Goal: Navigation & Orientation: Find specific page/section

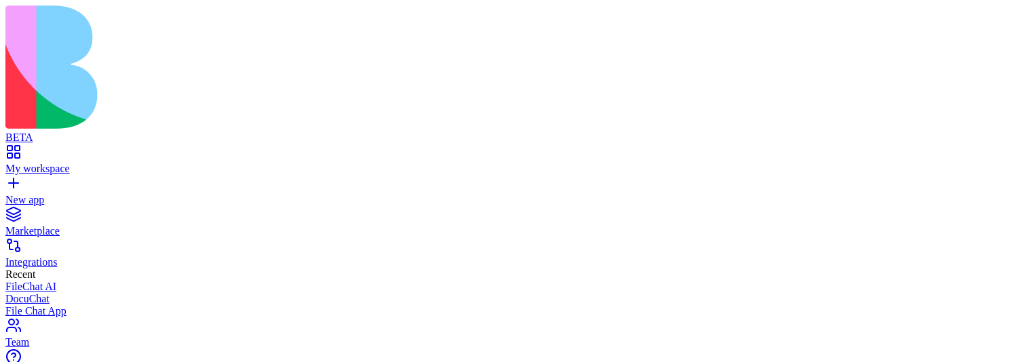
click at [126, 213] on link "Marketplace" at bounding box center [512, 225] width 1015 height 24
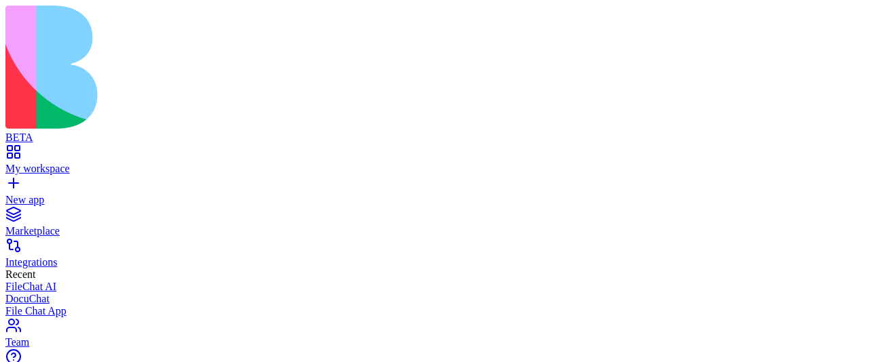
scroll to position [250, 0]
click at [145, 151] on link "My workspace" at bounding box center [447, 163] width 885 height 24
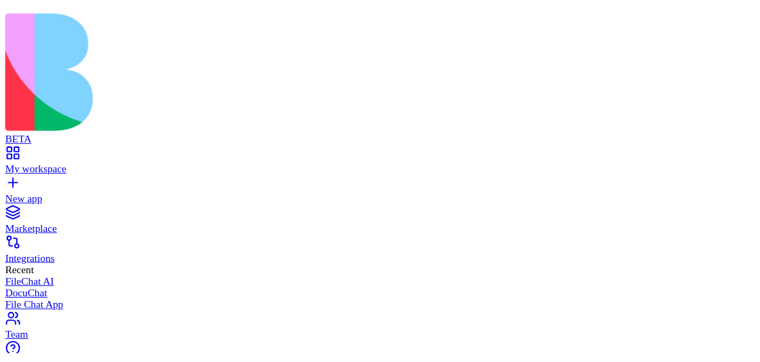
scroll to position [1171, 0]
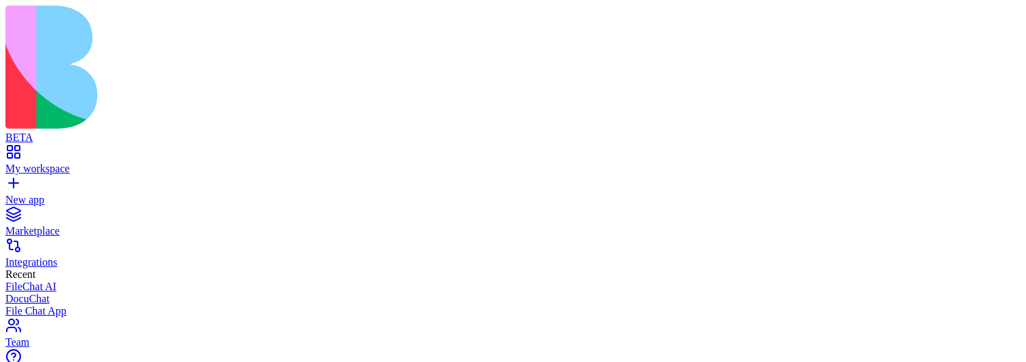
scroll to position [1651, 0]
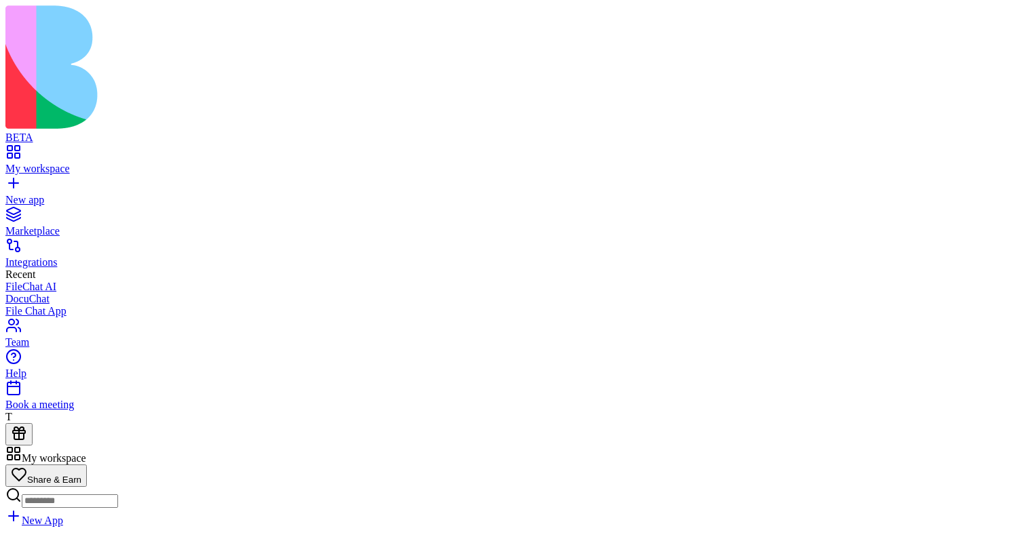
scroll to position [0, 0]
click at [81, 475] on span "Share & Earn" at bounding box center [54, 480] width 54 height 10
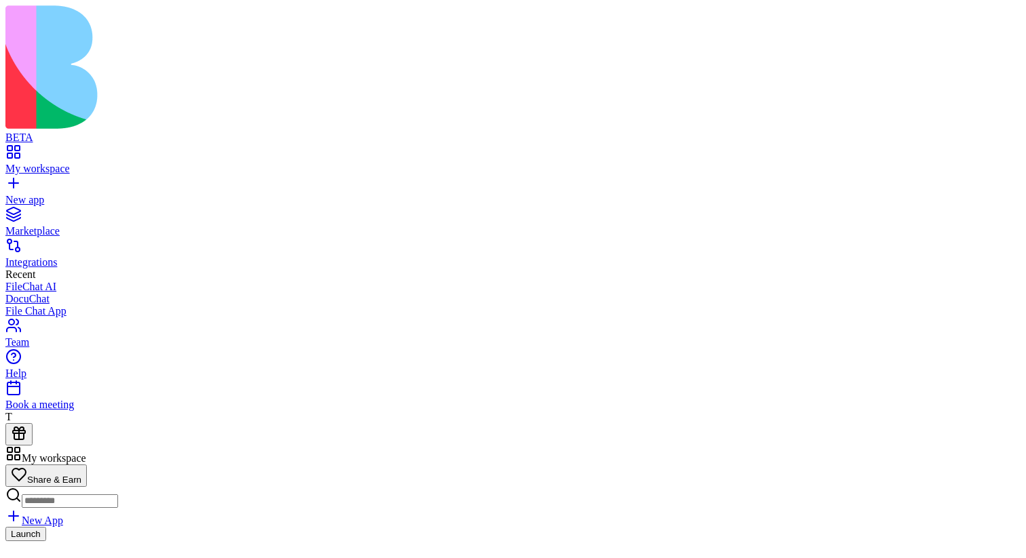
click at [33, 446] on button at bounding box center [18, 434] width 27 height 22
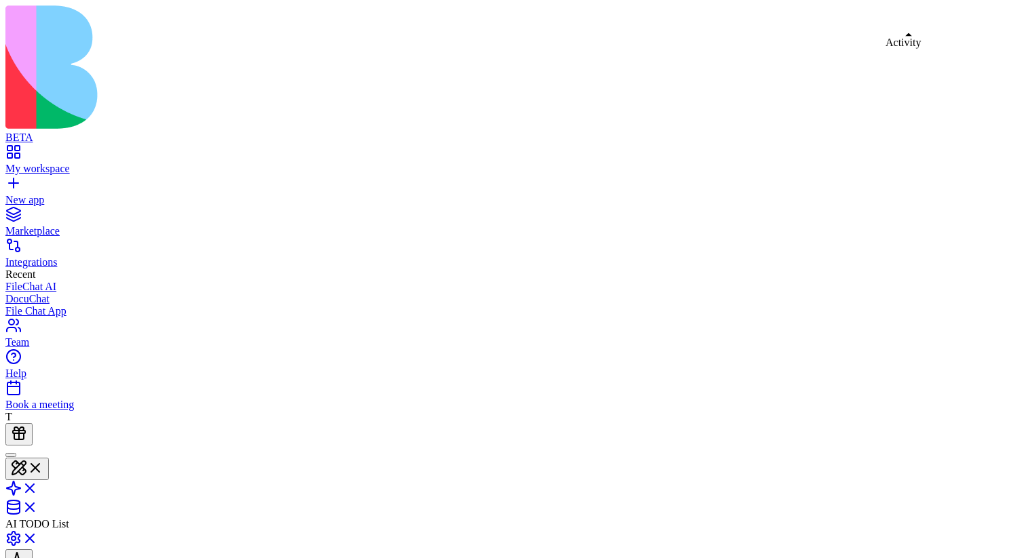
click at [33, 550] on button at bounding box center [18, 561] width 27 height 22
click at [38, 537] on link at bounding box center [21, 543] width 33 height 12
click at [38, 534] on link at bounding box center [21, 540] width 33 height 12
click at [20, 151] on link "My workspace" at bounding box center [512, 163] width 1015 height 24
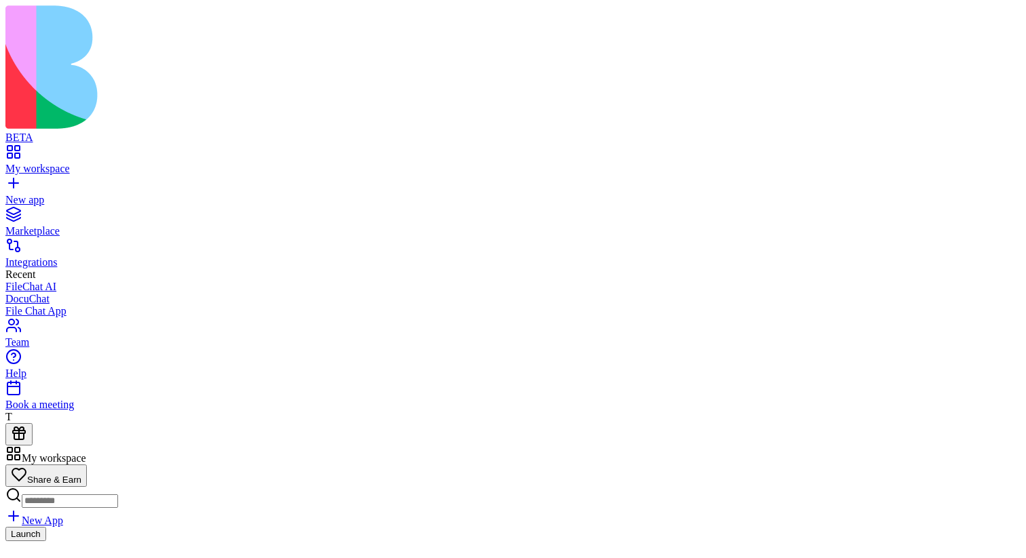
click at [54, 182] on link "New app" at bounding box center [512, 194] width 1015 height 24
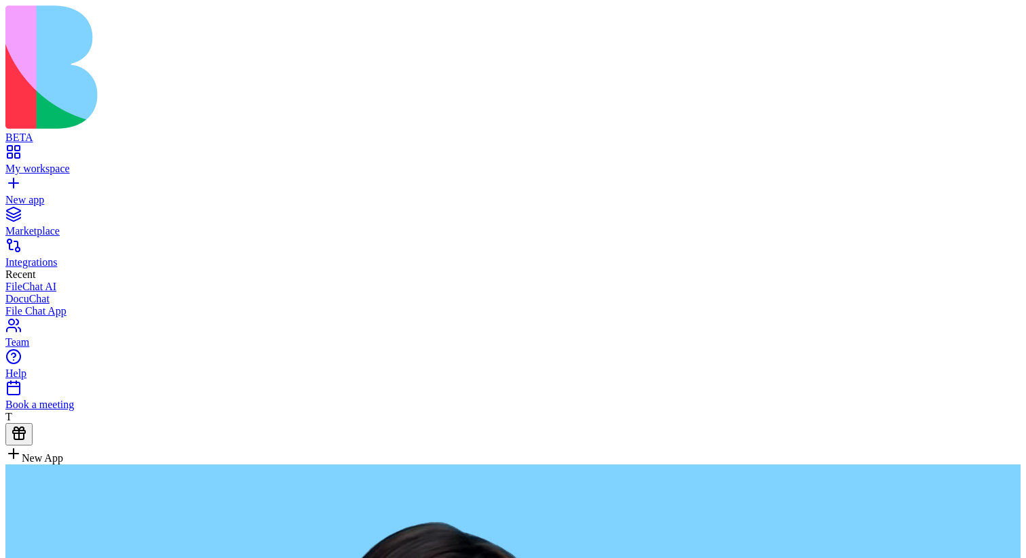
click at [69, 163] on div "My workspace" at bounding box center [512, 169] width 1015 height 12
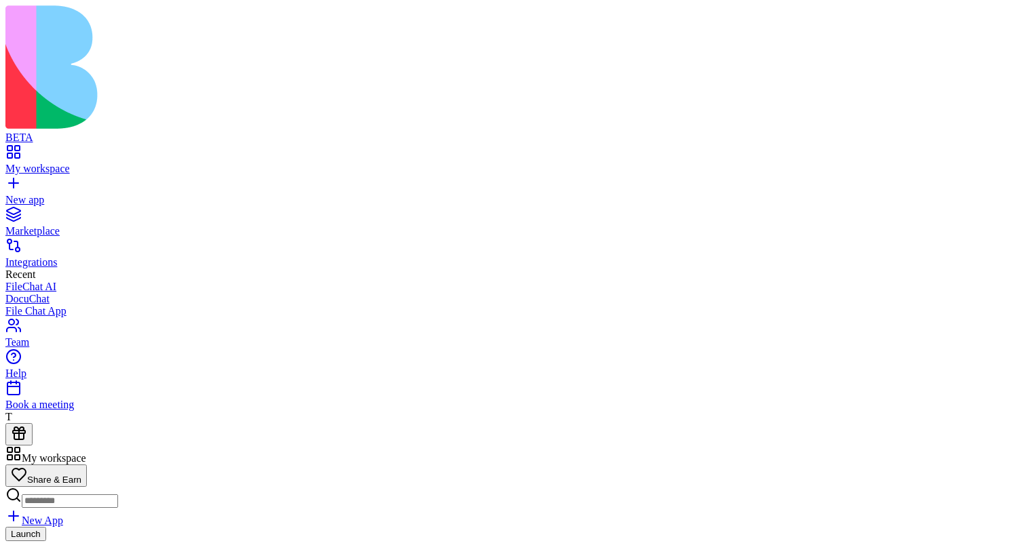
scroll to position [1144, 0]
click at [83, 225] on div "Marketplace" at bounding box center [512, 231] width 1015 height 12
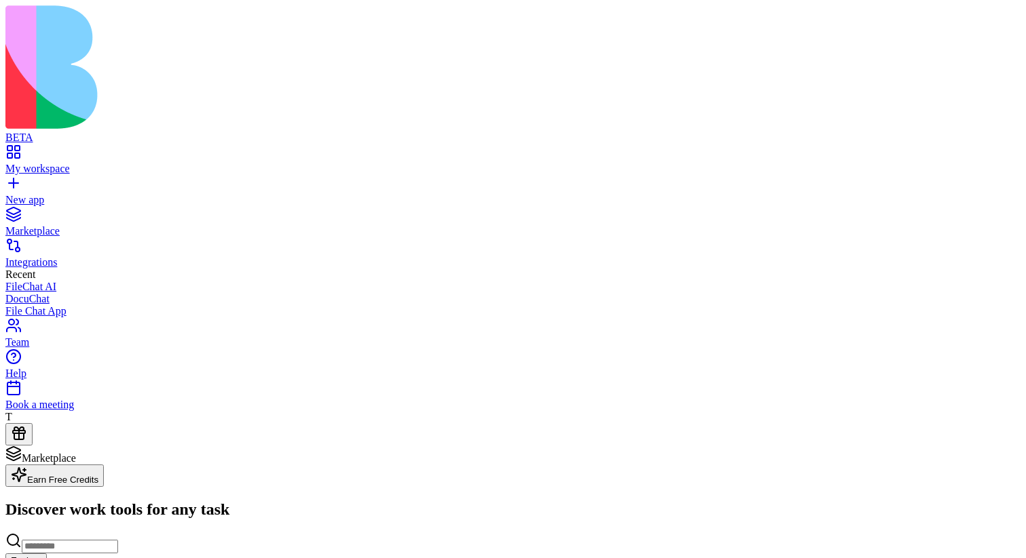
scroll to position [1140, 0]
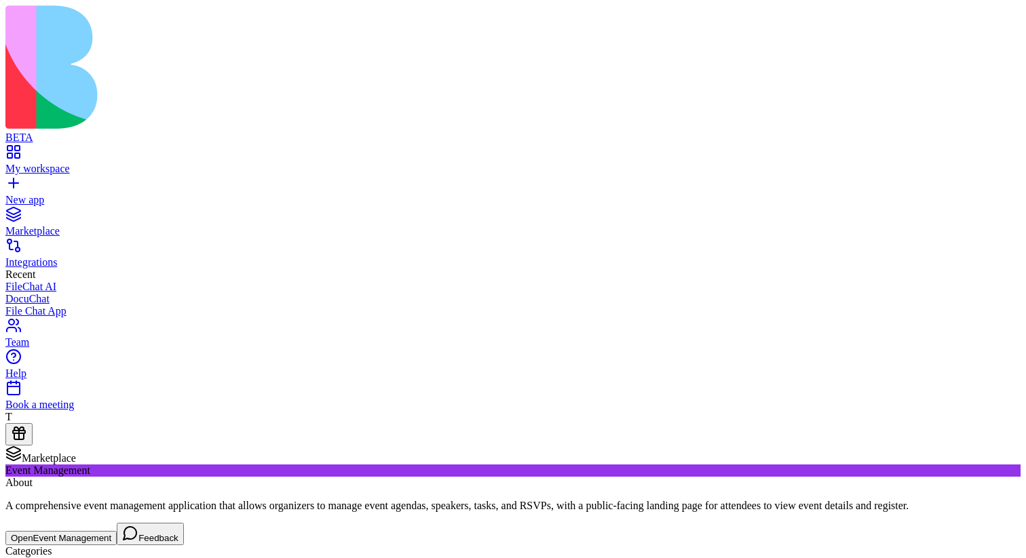
click at [117, 163] on div "My workspace" at bounding box center [512, 169] width 1015 height 12
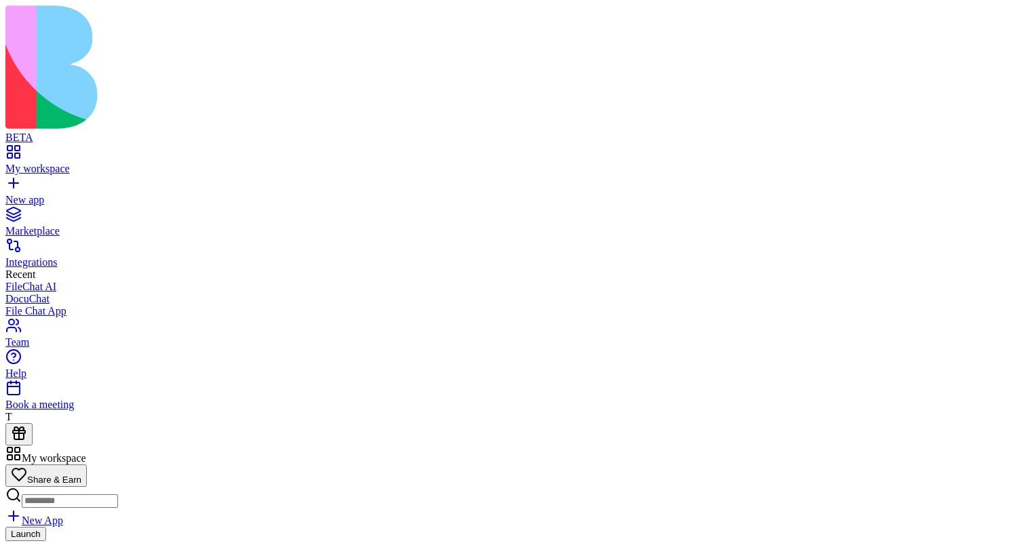
click at [88, 349] on div "Team" at bounding box center [512, 343] width 1015 height 12
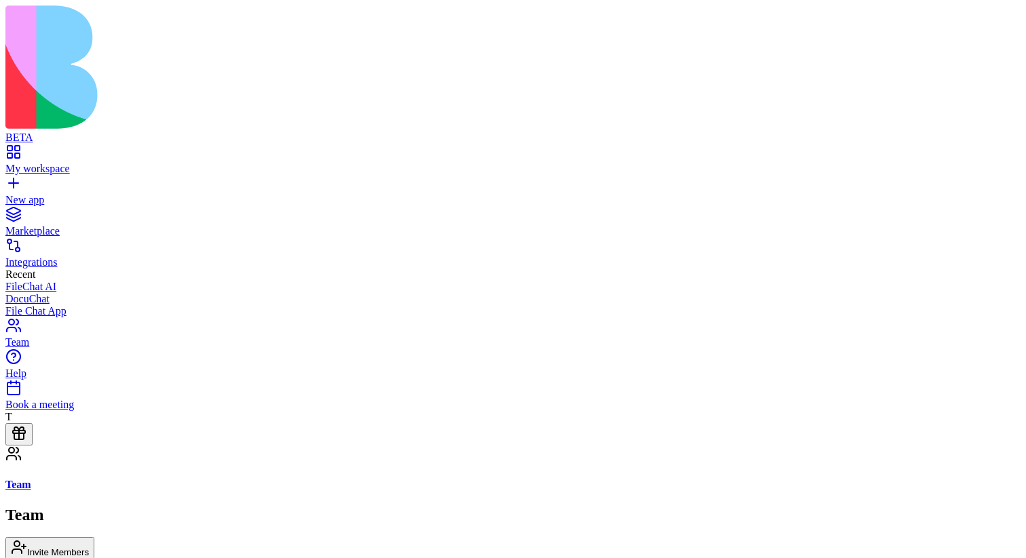
click at [88, 256] on div "Integrations" at bounding box center [512, 262] width 1015 height 12
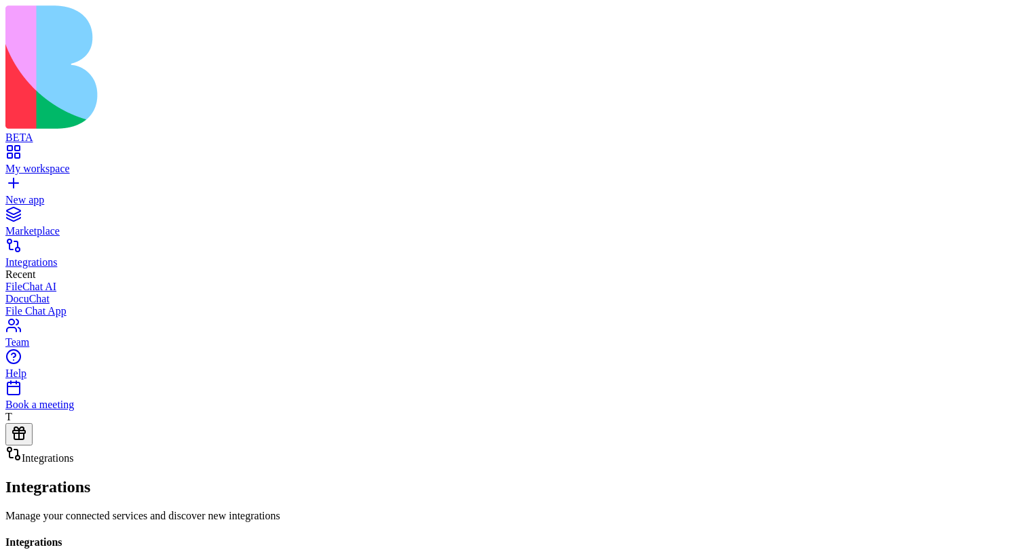
scroll to position [1451, 0]
click at [92, 349] on div "Team" at bounding box center [512, 343] width 1015 height 12
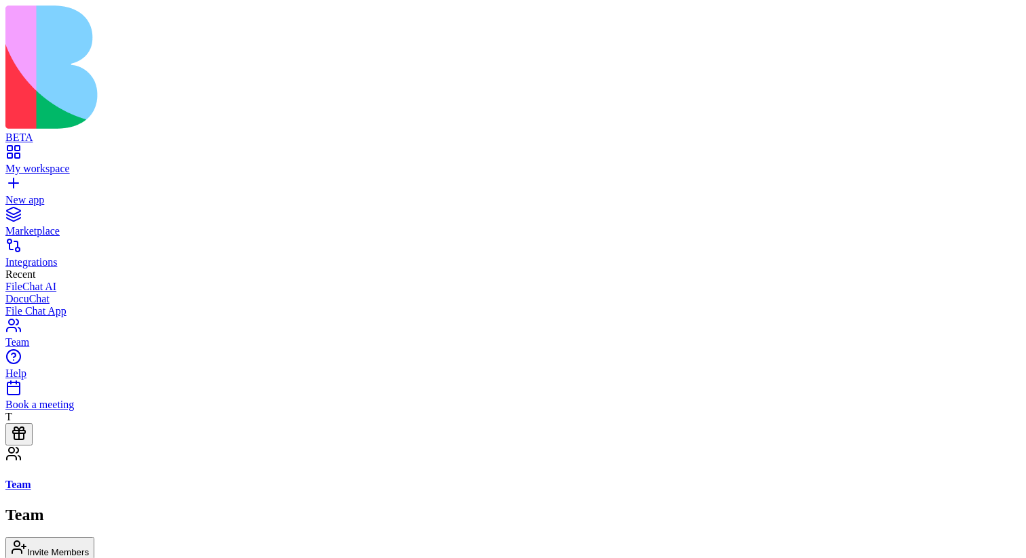
click at [64, 256] on div "Integrations" at bounding box center [512, 262] width 1015 height 12
click at [78, 256] on div "Integrations" at bounding box center [512, 262] width 1015 height 12
click at [85, 256] on div "Integrations" at bounding box center [512, 262] width 1015 height 12
click at [112, 225] on div "Marketplace" at bounding box center [512, 231] width 1015 height 12
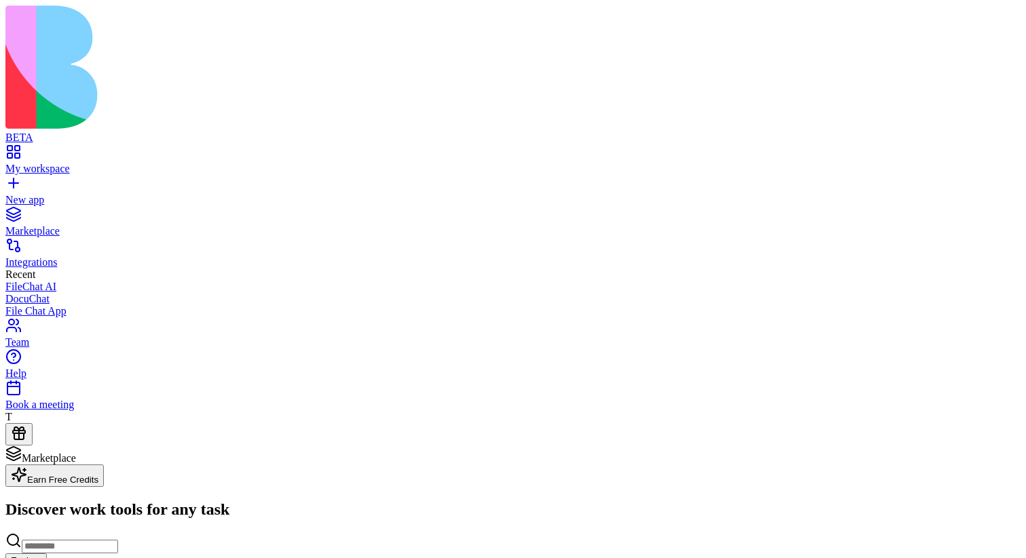
click at [107, 256] on div "Integrations" at bounding box center [512, 262] width 1015 height 12
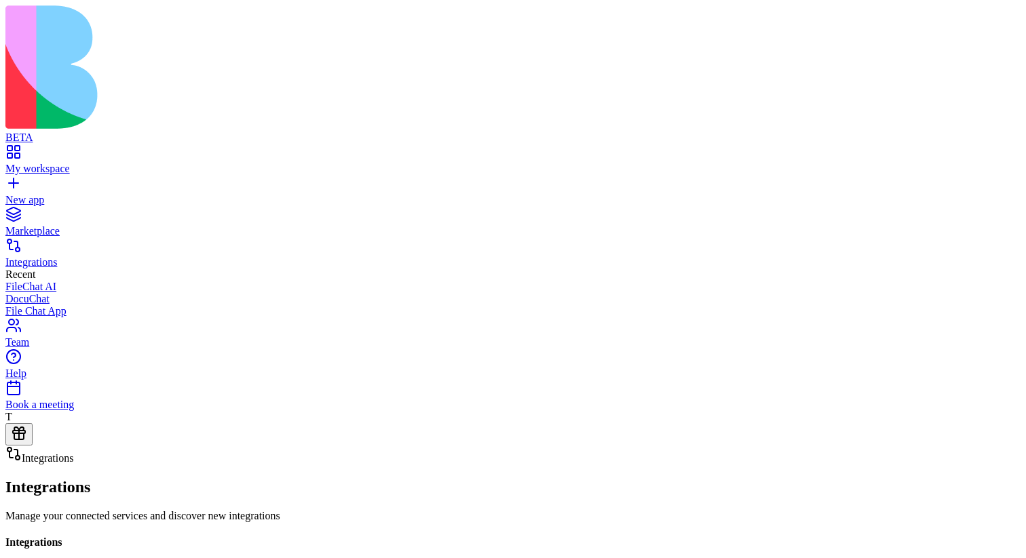
scroll to position [1451, 0]
click at [120, 213] on link "Marketplace" at bounding box center [512, 225] width 1015 height 24
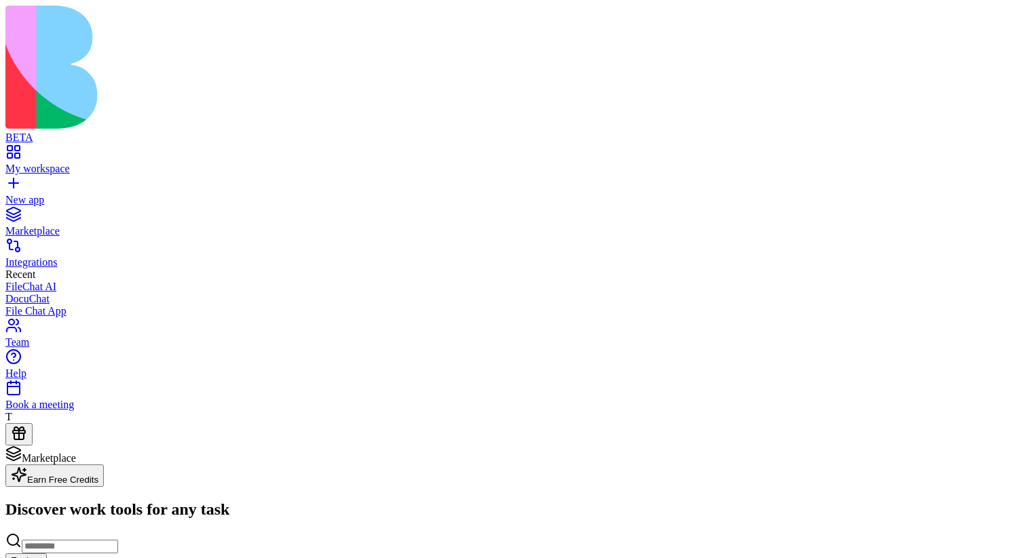
click at [133, 244] on link "Integrations" at bounding box center [512, 256] width 1015 height 24
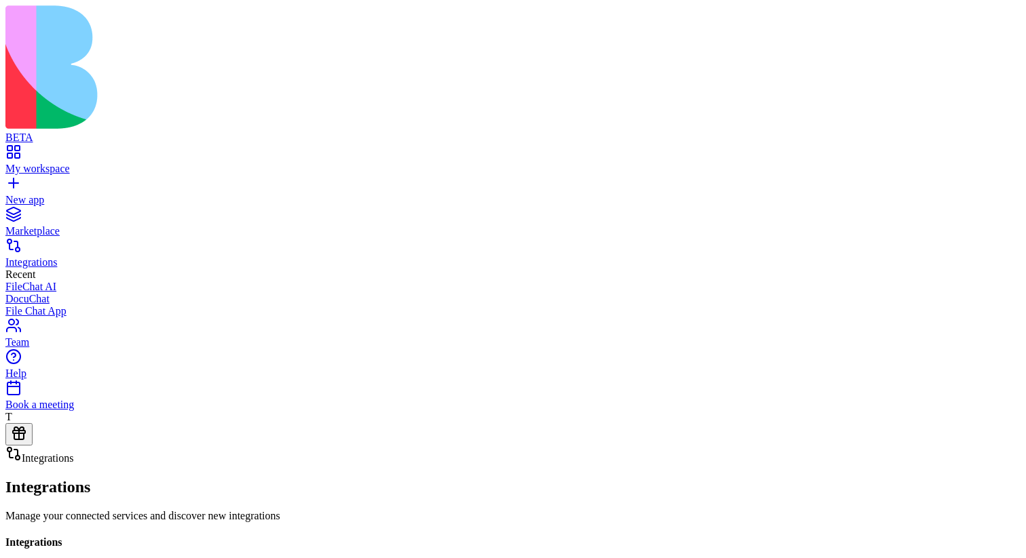
scroll to position [1451, 0]
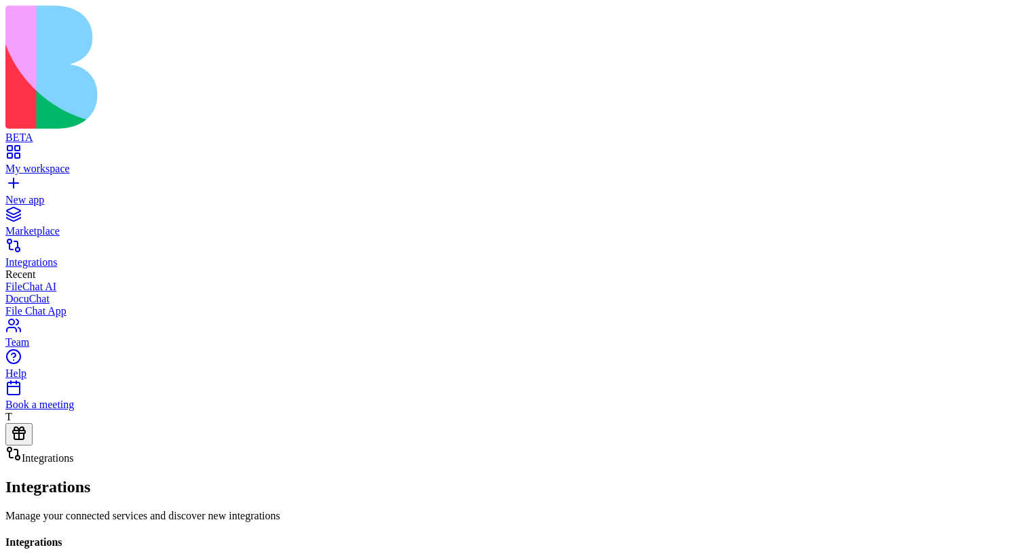
scroll to position [735, 0]
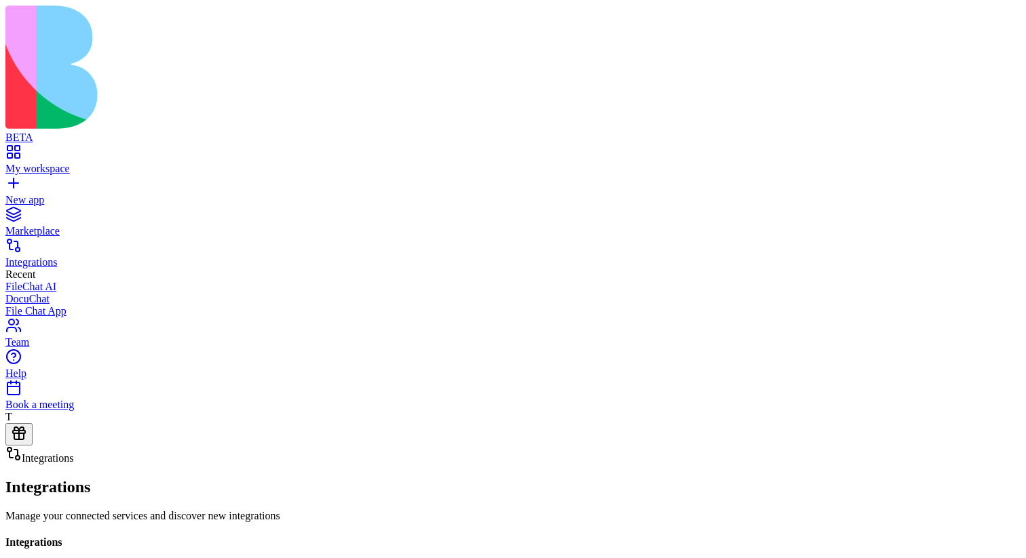
scroll to position [482, 0]
click at [115, 225] on div "Marketplace" at bounding box center [512, 231] width 1015 height 12
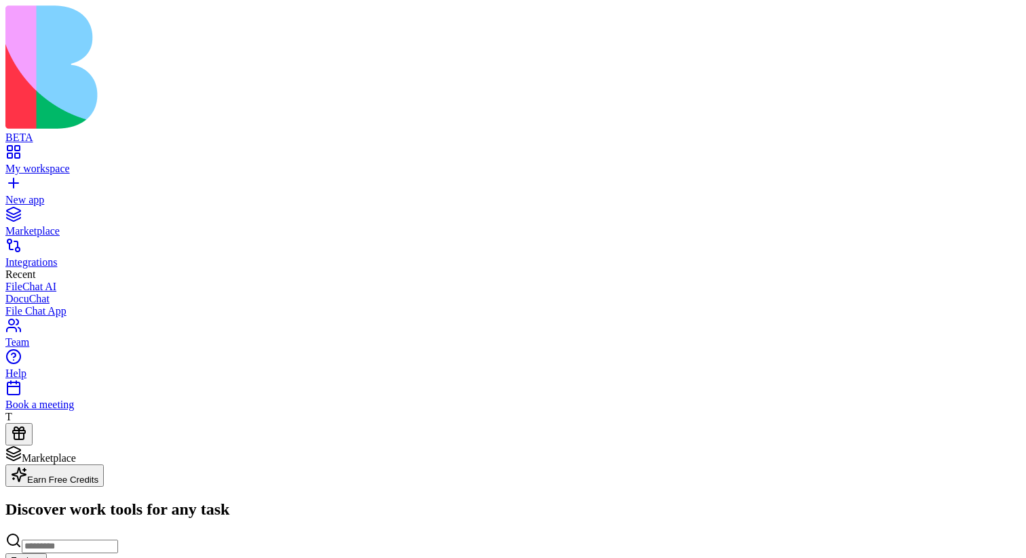
drag, startPoint x: 1023, startPoint y: 292, endPoint x: 1003, endPoint y: 214, distance: 80.6
click at [33, 151] on link "My workspace" at bounding box center [512, 163] width 1015 height 24
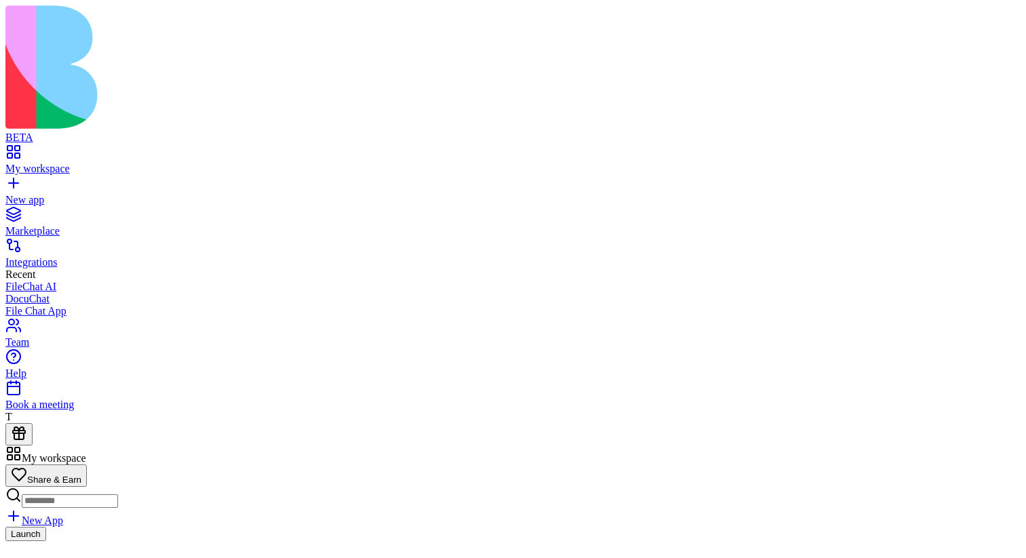
scroll to position [65, 0]
click at [106, 182] on link "New app" at bounding box center [512, 194] width 1015 height 24
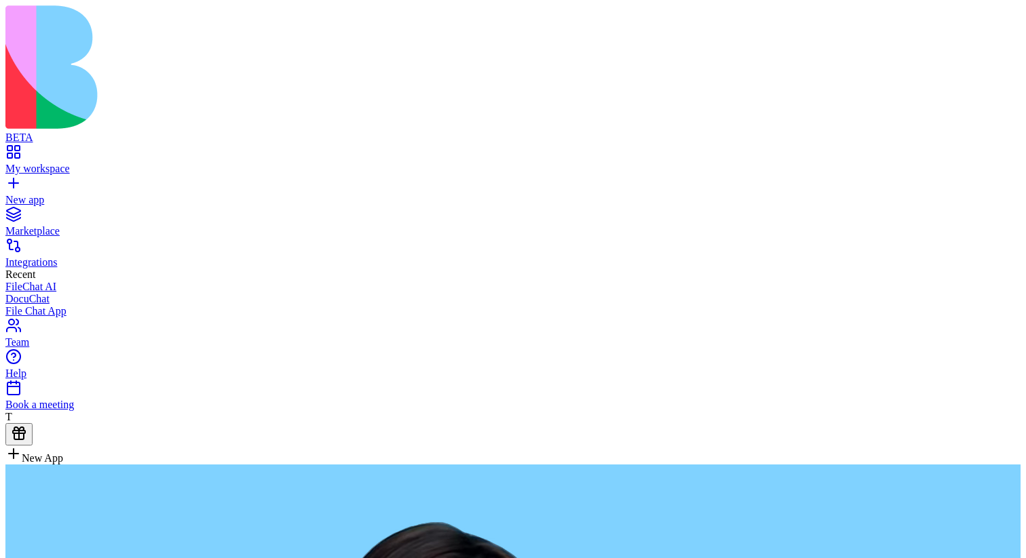
click at [108, 256] on div "Integrations" at bounding box center [512, 262] width 1015 height 12
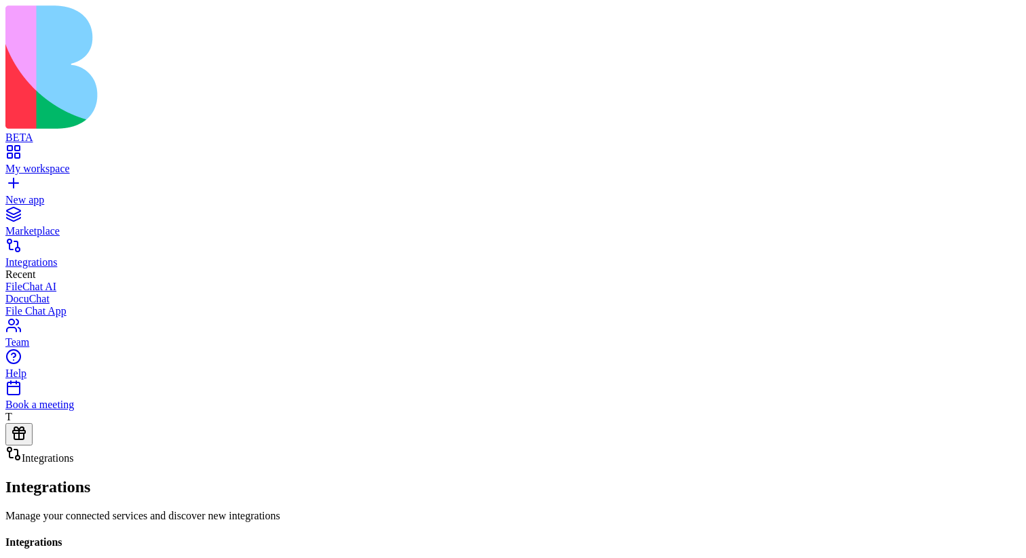
click at [141, 225] on div "Marketplace" at bounding box center [512, 231] width 1015 height 12
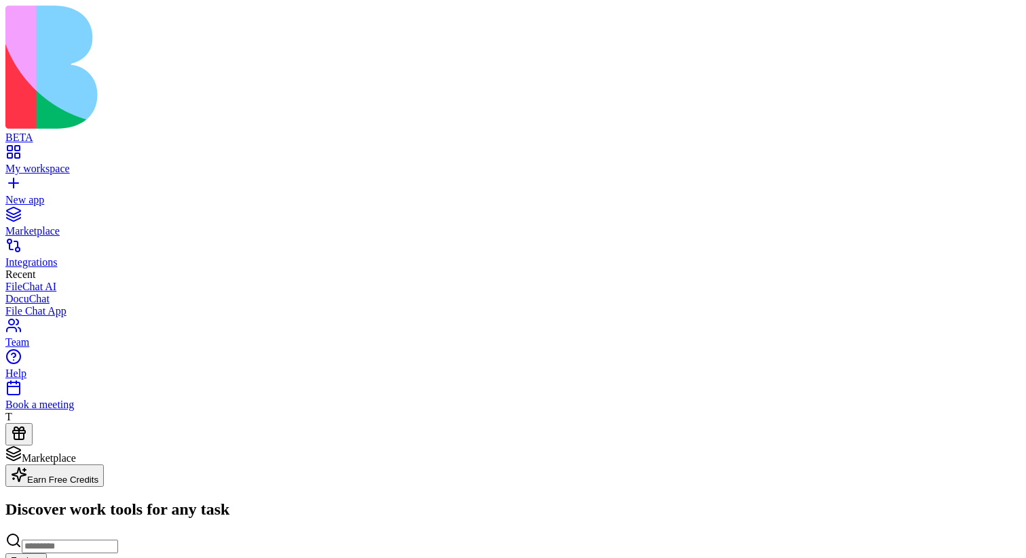
click at [119, 194] on div "New app" at bounding box center [512, 200] width 1015 height 12
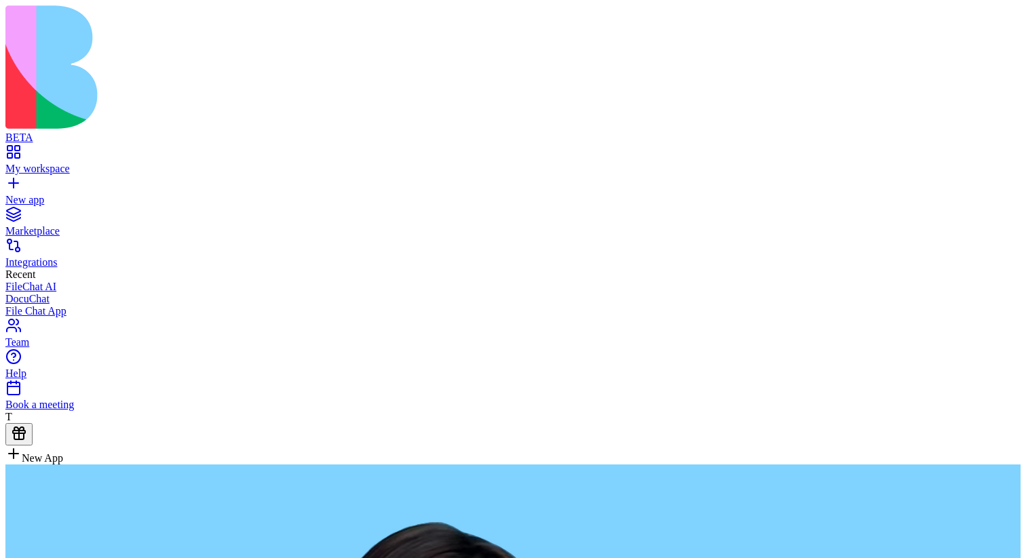
click at [113, 163] on div "My workspace" at bounding box center [512, 169] width 1015 height 12
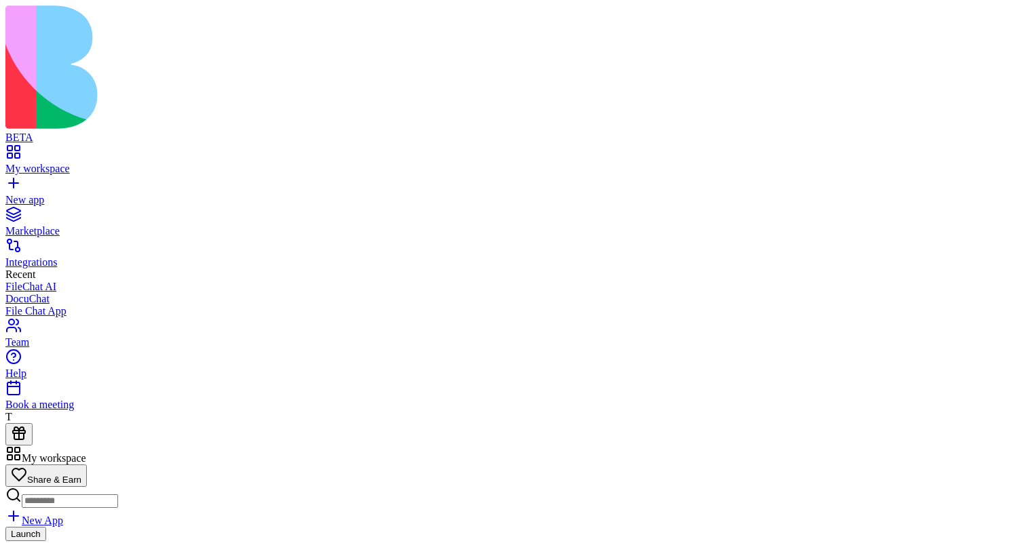
scroll to position [112, 0]
click at [118, 495] on input at bounding box center [70, 502] width 96 height 14
click at [596, 487] on div "New App" at bounding box center [512, 507] width 1015 height 40
click at [619, 487] on div "New App" at bounding box center [512, 507] width 1015 height 40
click at [71, 194] on div "New app" at bounding box center [512, 200] width 1015 height 12
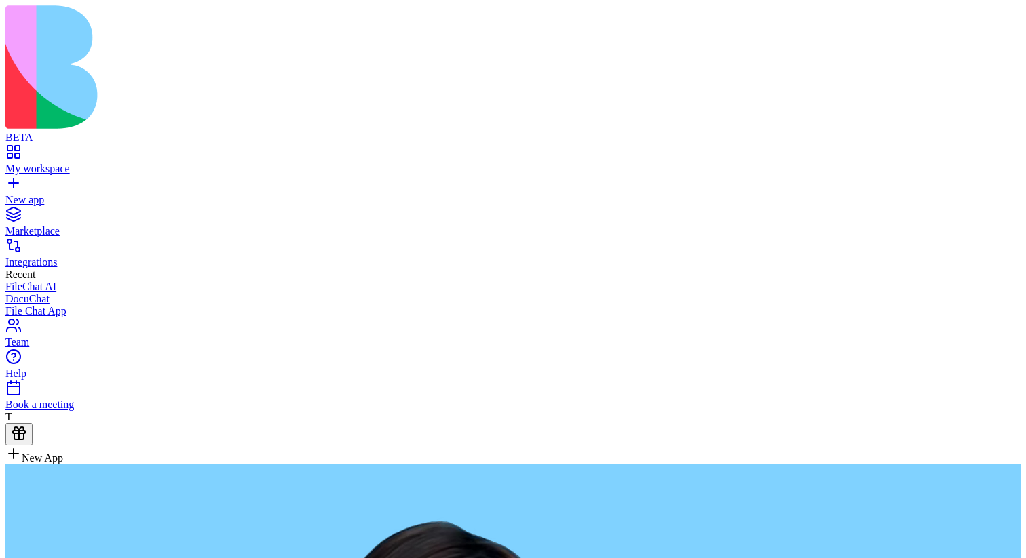
click at [75, 163] on div "My workspace" at bounding box center [512, 169] width 1015 height 12
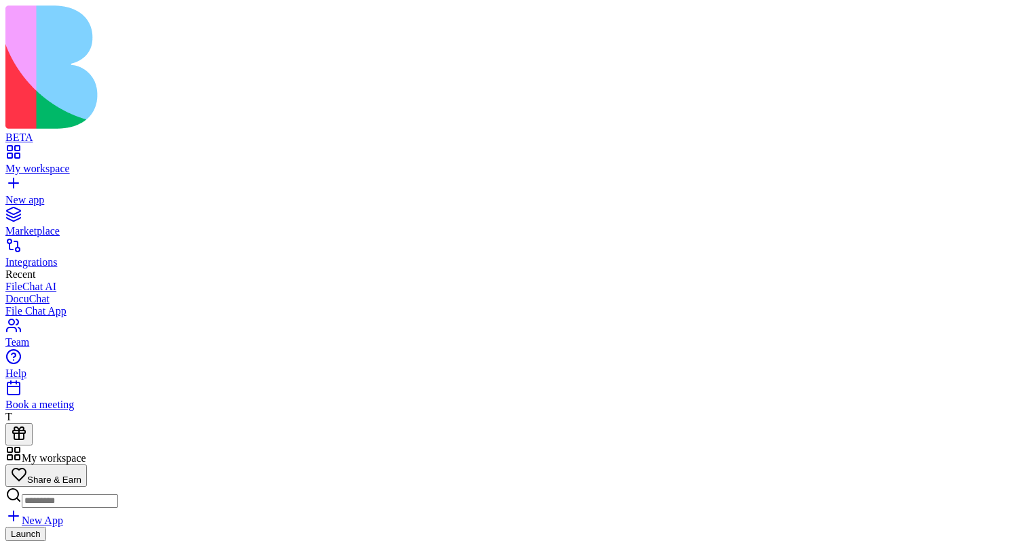
click at [120, 349] on link "Team" at bounding box center [512, 336] width 1015 height 24
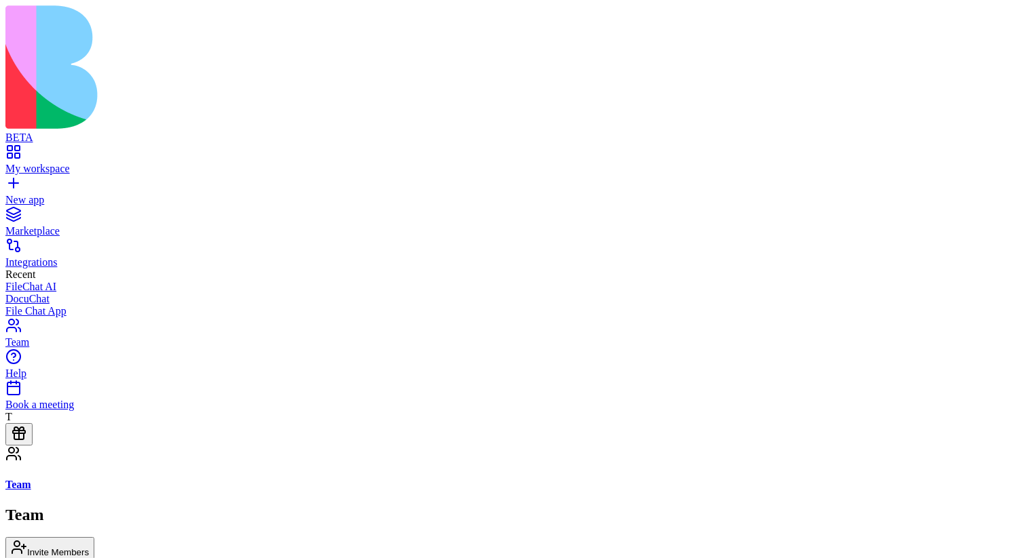
click at [117, 256] on div "Integrations" at bounding box center [512, 262] width 1015 height 12
click at [98, 244] on link "Integrations" at bounding box center [512, 256] width 1015 height 24
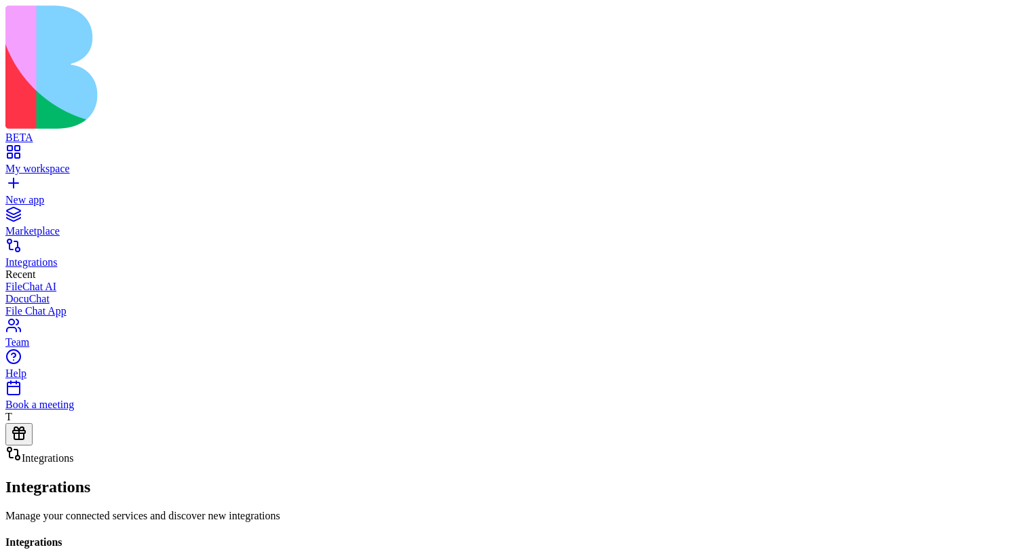
click at [101, 225] on div "Marketplace" at bounding box center [512, 231] width 1015 height 12
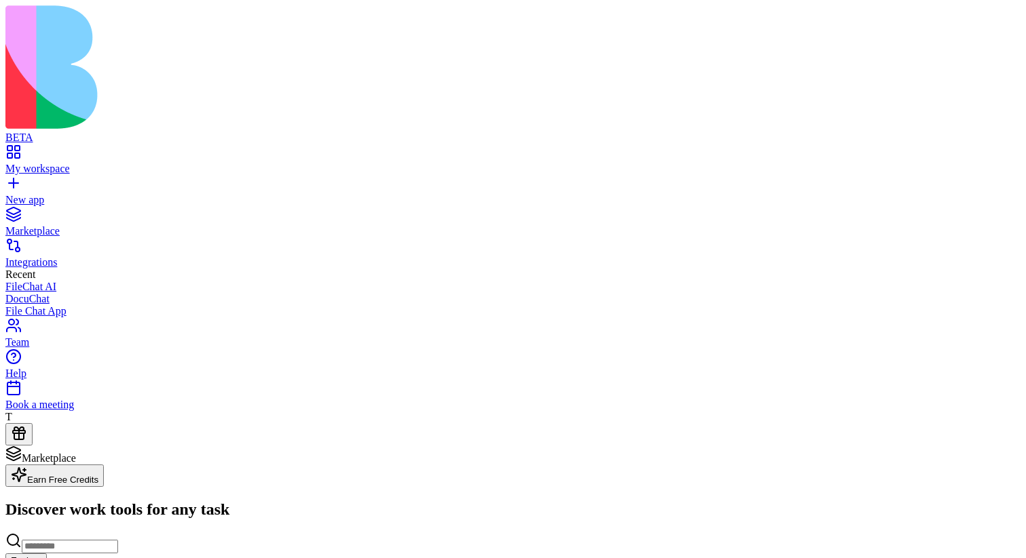
click at [107, 182] on link "New app" at bounding box center [512, 194] width 1015 height 24
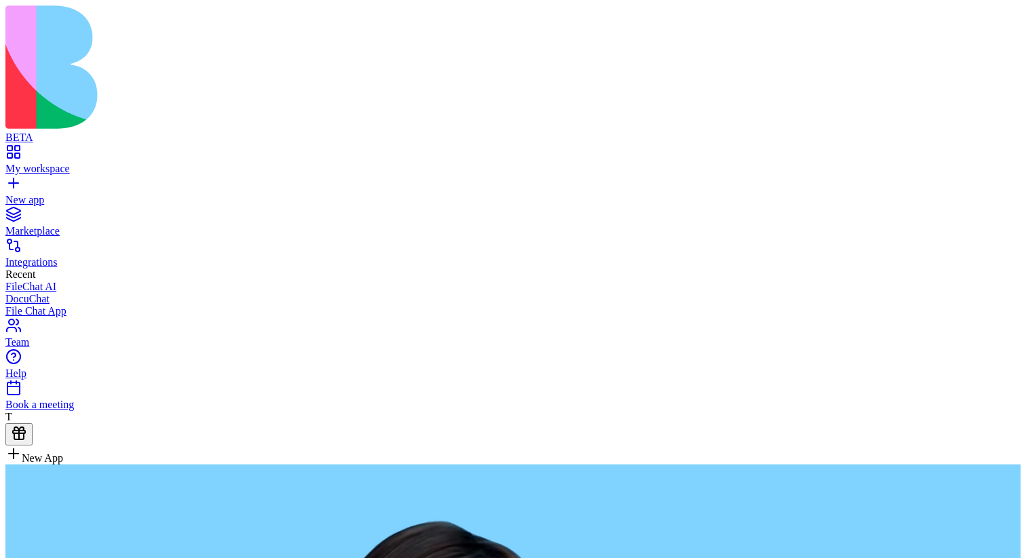
click at [104, 225] on div "Marketplace" at bounding box center [512, 231] width 1015 height 12
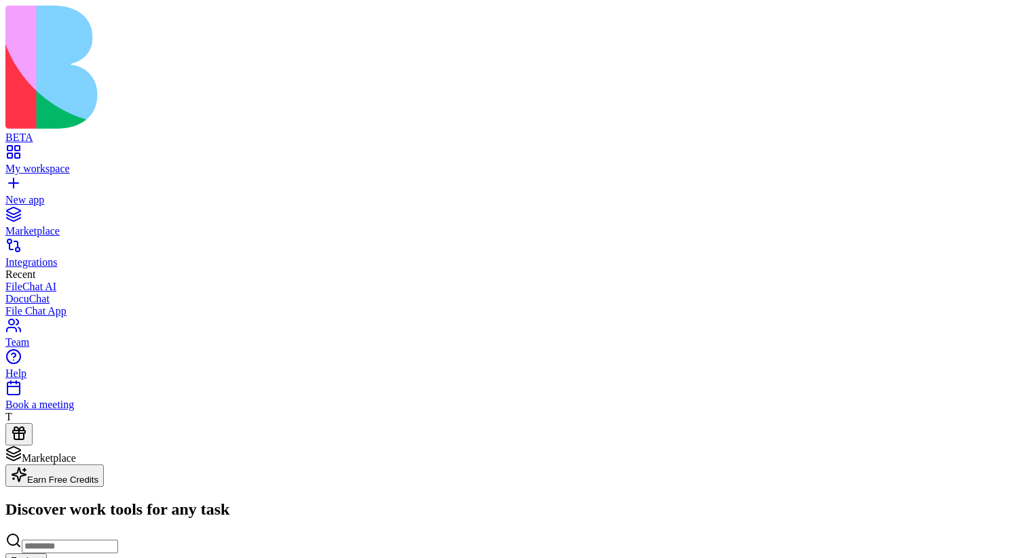
click at [104, 244] on link "Integrations" at bounding box center [512, 256] width 1015 height 24
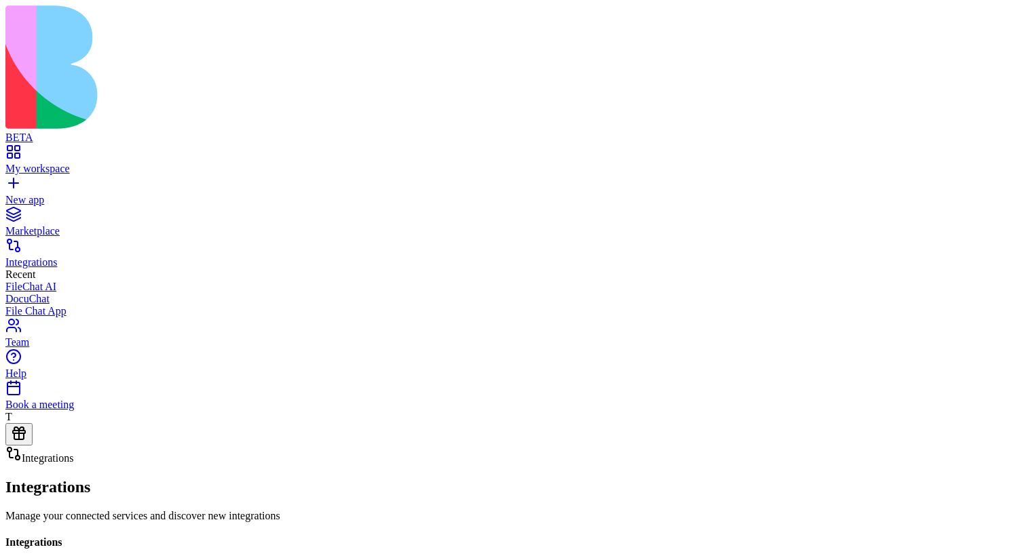
click at [117, 349] on div "Team" at bounding box center [512, 343] width 1015 height 12
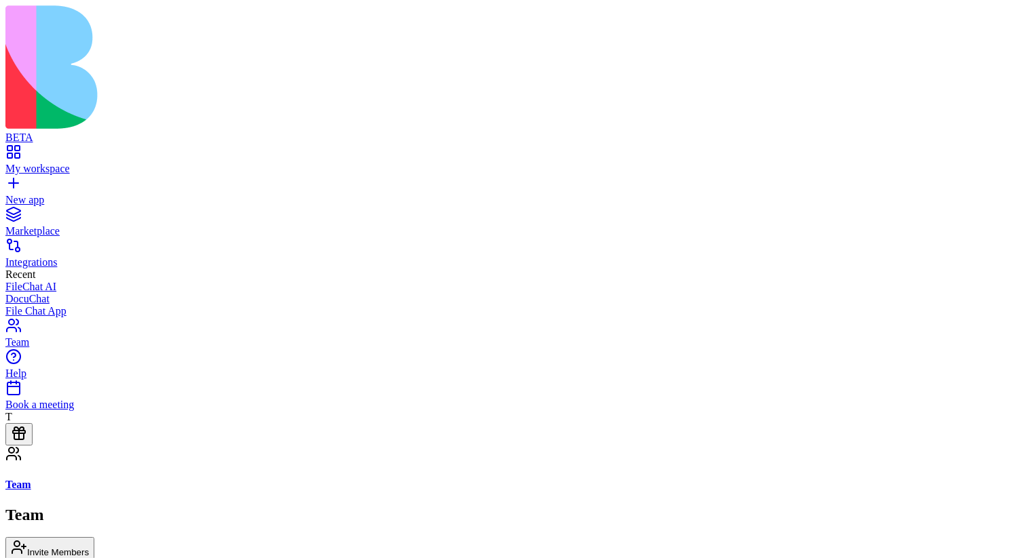
click at [96, 256] on div "Integrations" at bounding box center [512, 262] width 1015 height 12
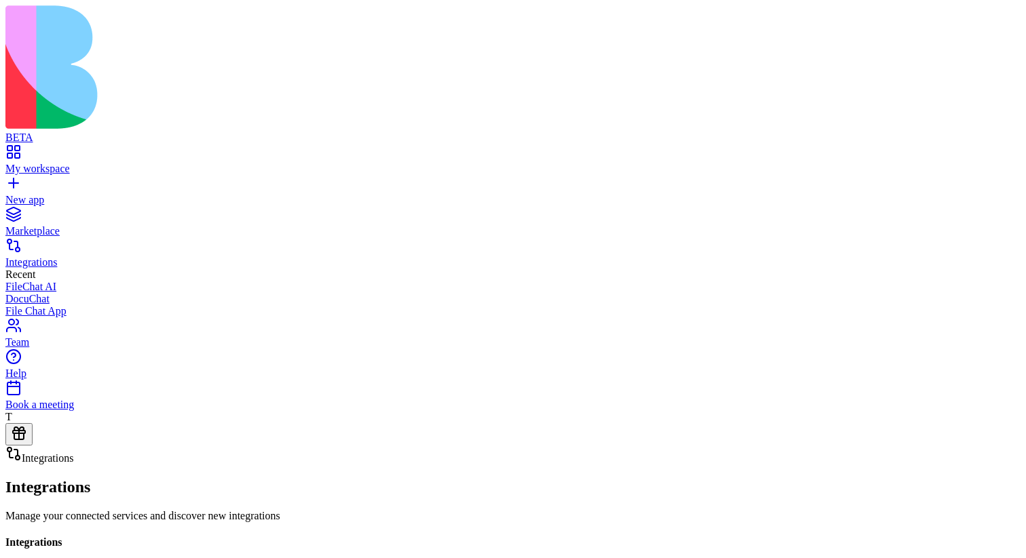
click at [100, 213] on link "Marketplace" at bounding box center [512, 225] width 1015 height 24
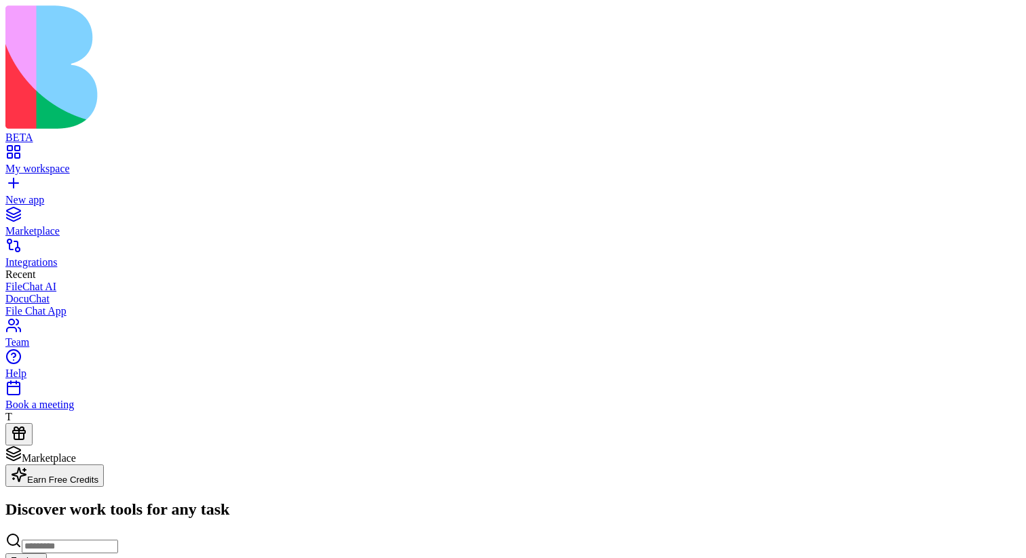
click at [100, 194] on div "New app" at bounding box center [512, 200] width 1015 height 12
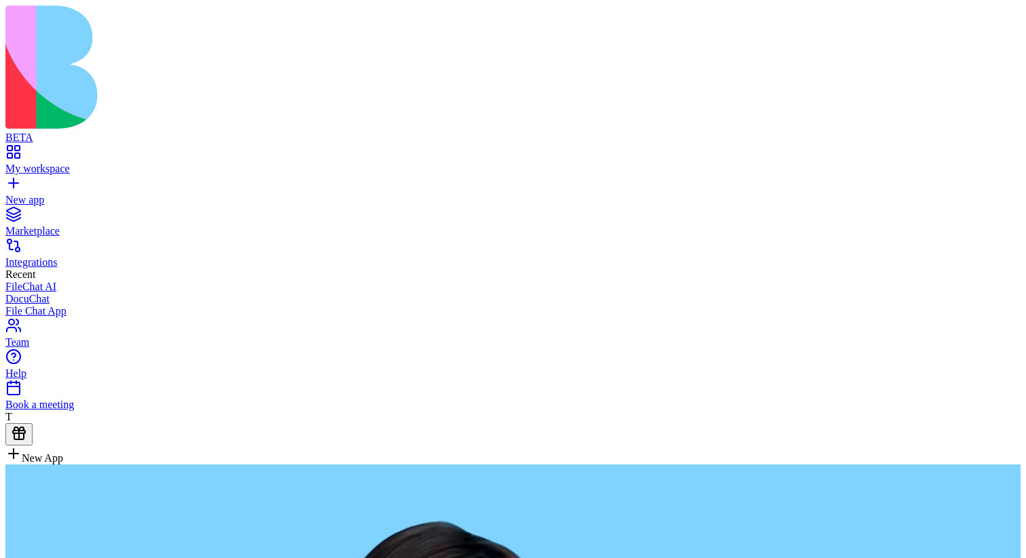
click at [100, 163] on div "My workspace" at bounding box center [512, 169] width 1015 height 12
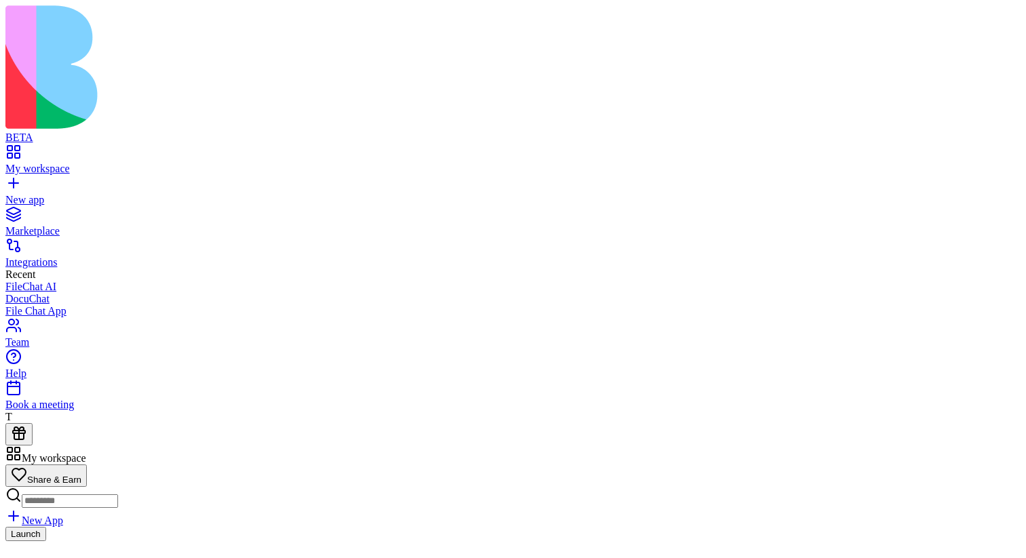
click at [109, 194] on div "New app" at bounding box center [512, 200] width 1015 height 12
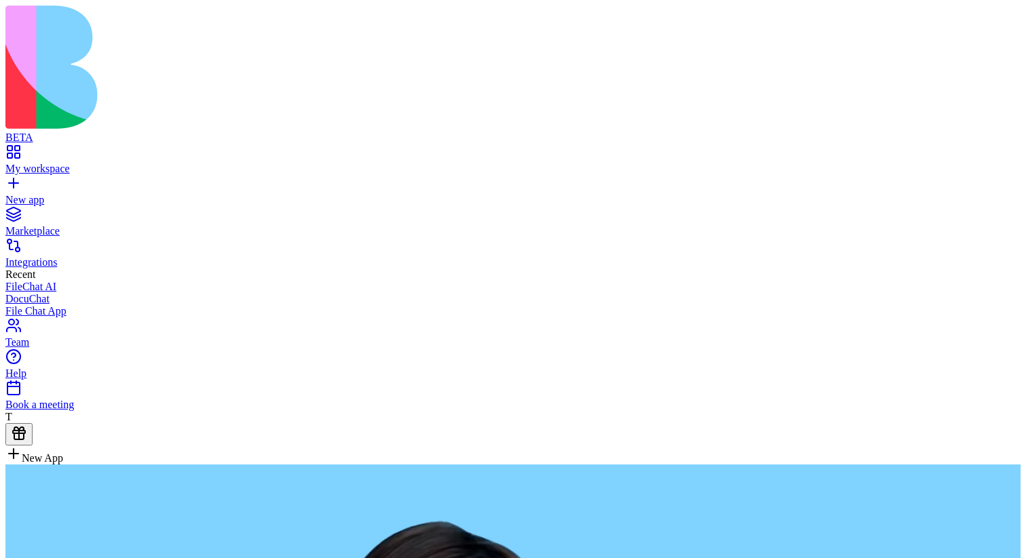
click at [109, 225] on div "Marketplace" at bounding box center [512, 231] width 1015 height 12
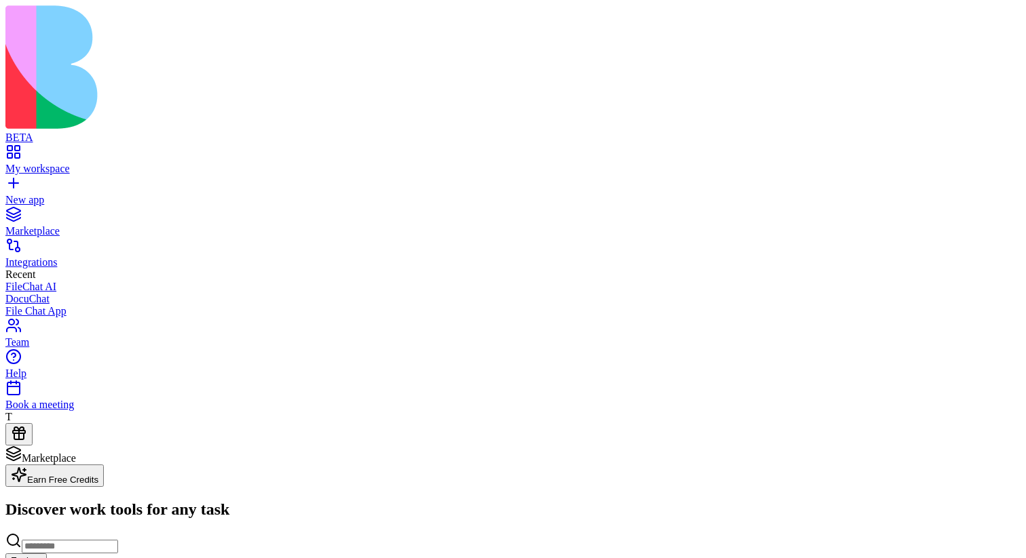
click at [114, 244] on link "Integrations" at bounding box center [512, 256] width 1015 height 24
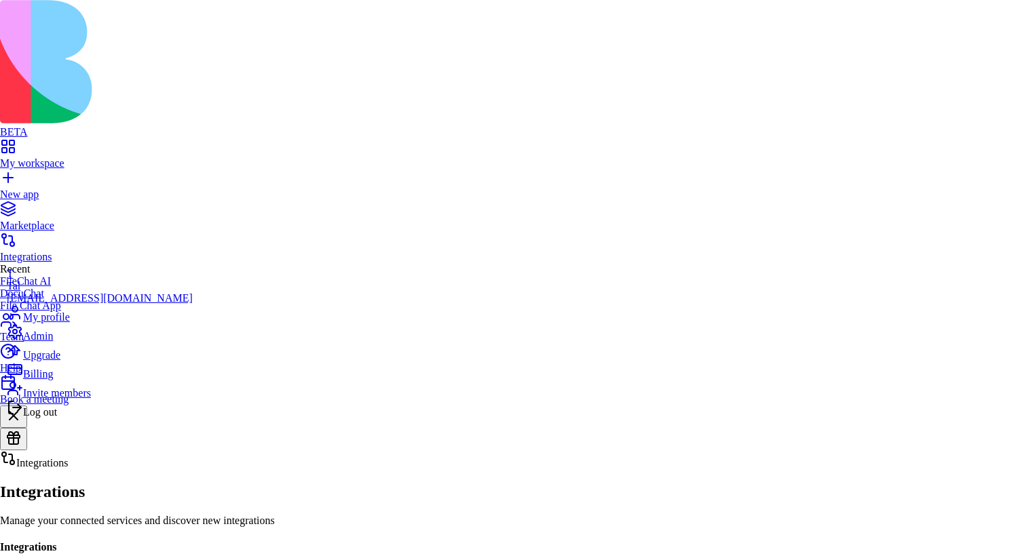
click at [94, 343] on div "Admin" at bounding box center [100, 333] width 186 height 19
